Goal: Register for event/course

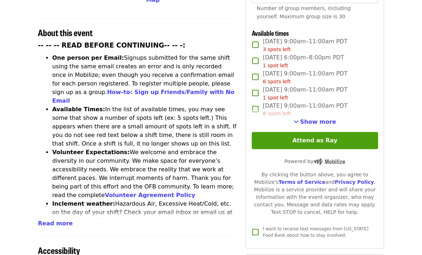
scroll to position [267, 0]
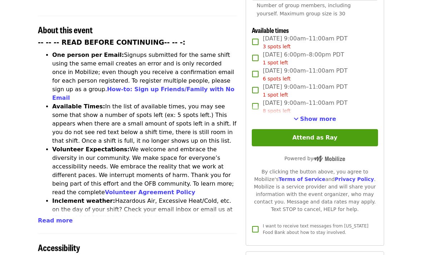
click at [327, 115] on button "Show more" at bounding box center [314, 119] width 43 height 9
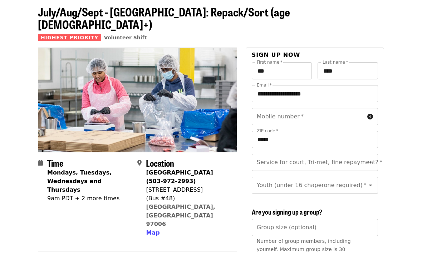
scroll to position [32, 0]
click at [371, 158] on icon "Open" at bounding box center [370, 162] width 9 height 9
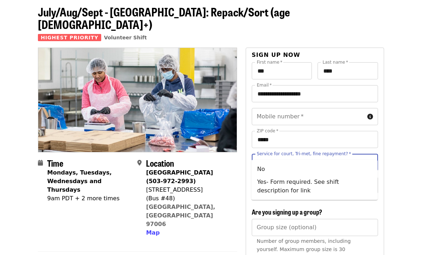
scroll to position [32, 0]
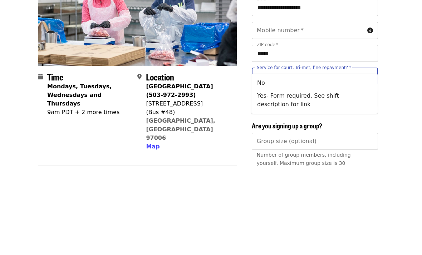
click at [276, 176] on li "Yes- Form required. See shift description for link" at bounding box center [314, 186] width 126 height 21
type input "**********"
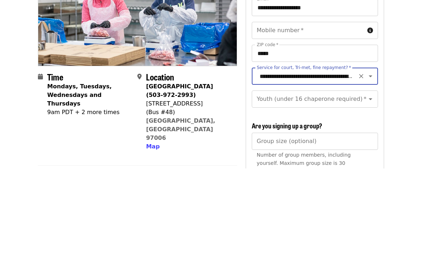
click at [368, 181] on icon "Open" at bounding box center [370, 185] width 9 height 9
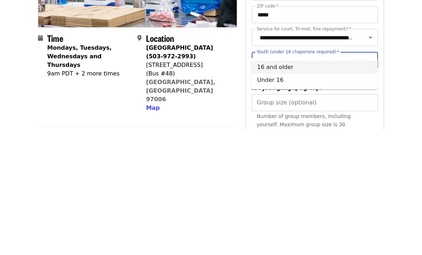
click at [284, 186] on li "16 and older" at bounding box center [314, 192] width 126 height 13
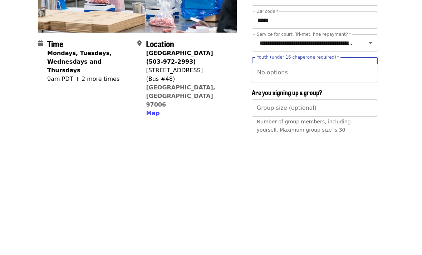
type input "*****"
click at [362, 180] on button "Clear" at bounding box center [361, 185] width 10 height 10
click at [357, 158] on button "Clear" at bounding box center [361, 163] width 10 height 10
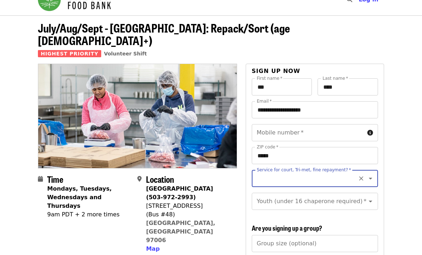
scroll to position [0, 0]
